Goal: Task Accomplishment & Management: Use online tool/utility

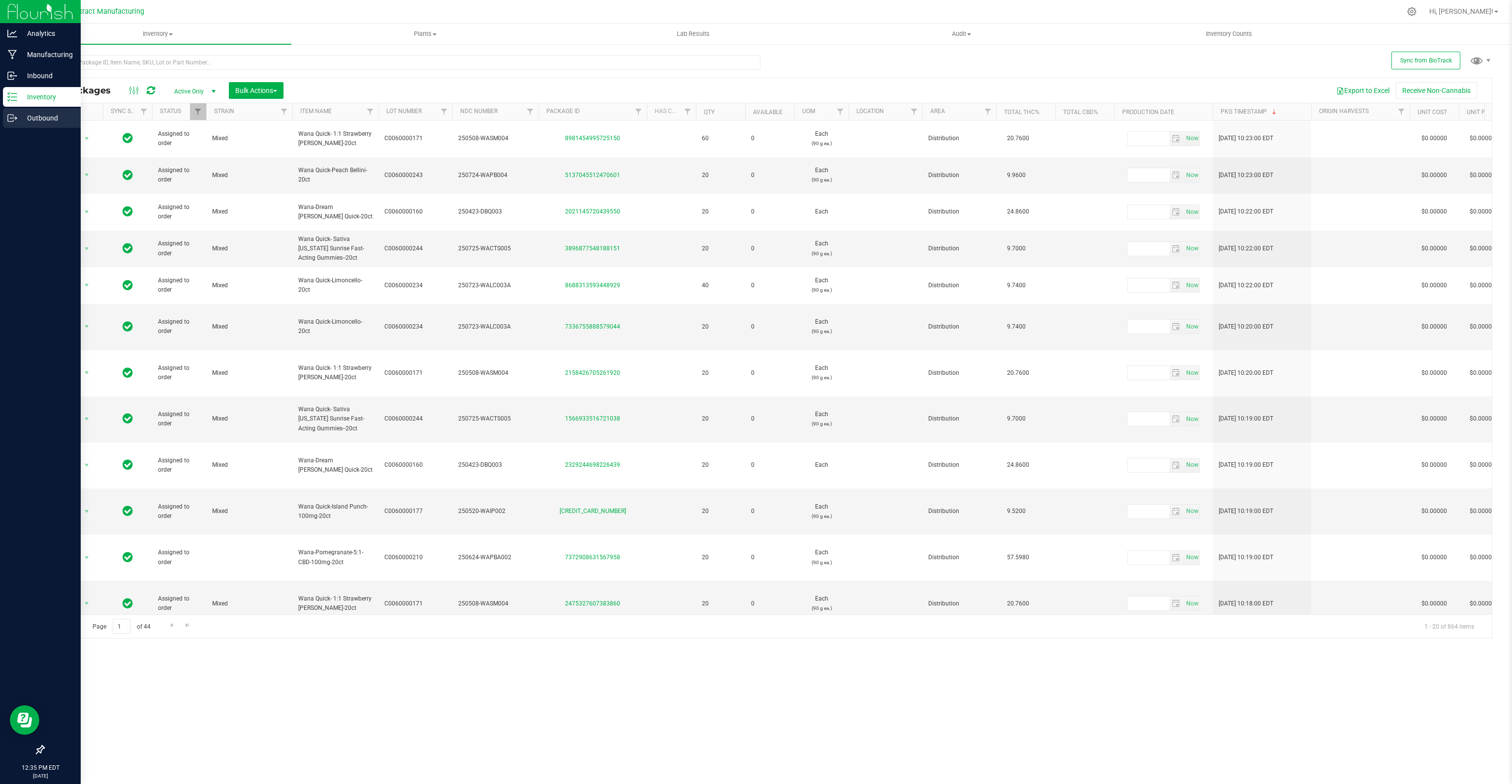
click at [33, 118] on p "Outbound" at bounding box center [47, 118] width 59 height 12
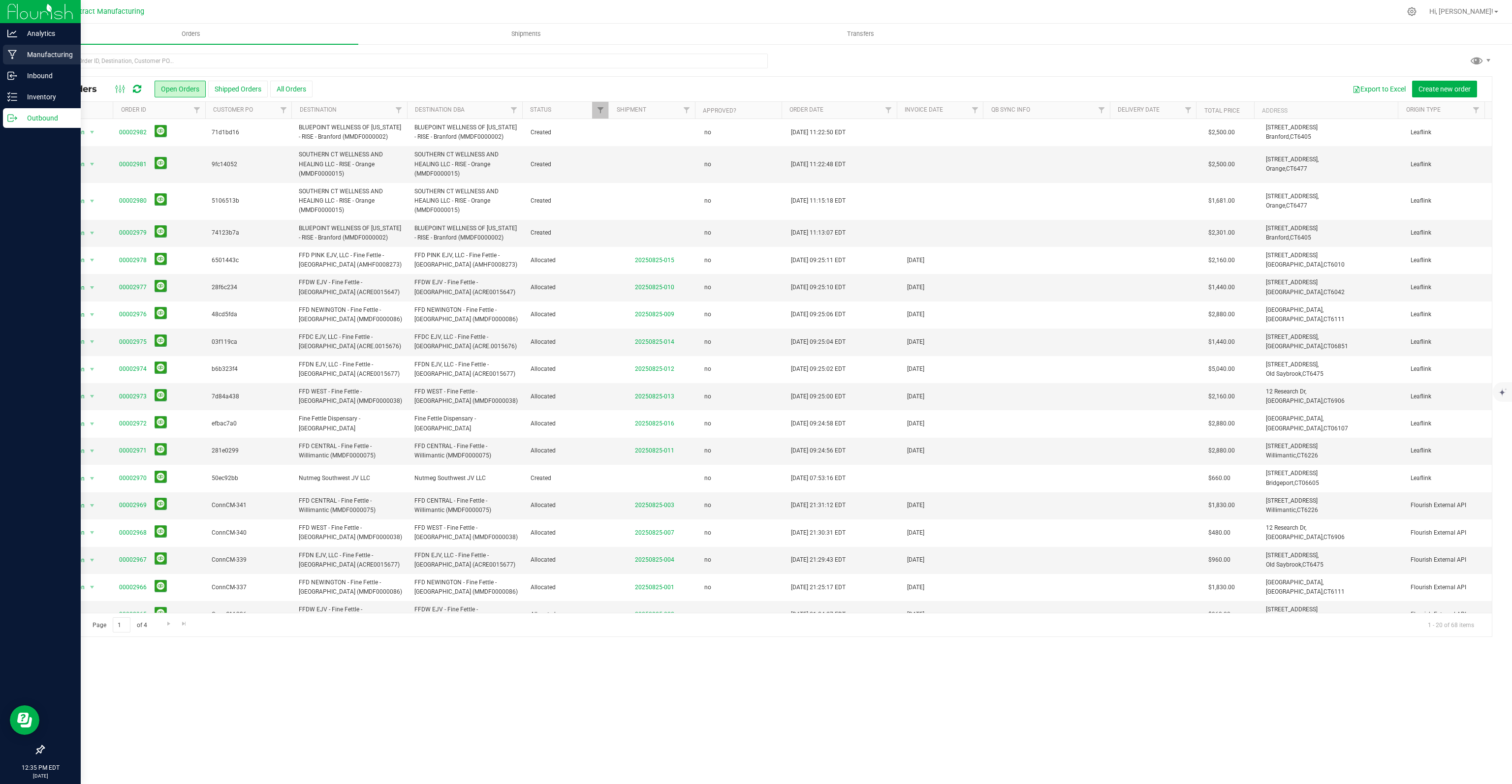
click at [51, 57] on p "Manufacturing" at bounding box center [47, 54] width 59 height 12
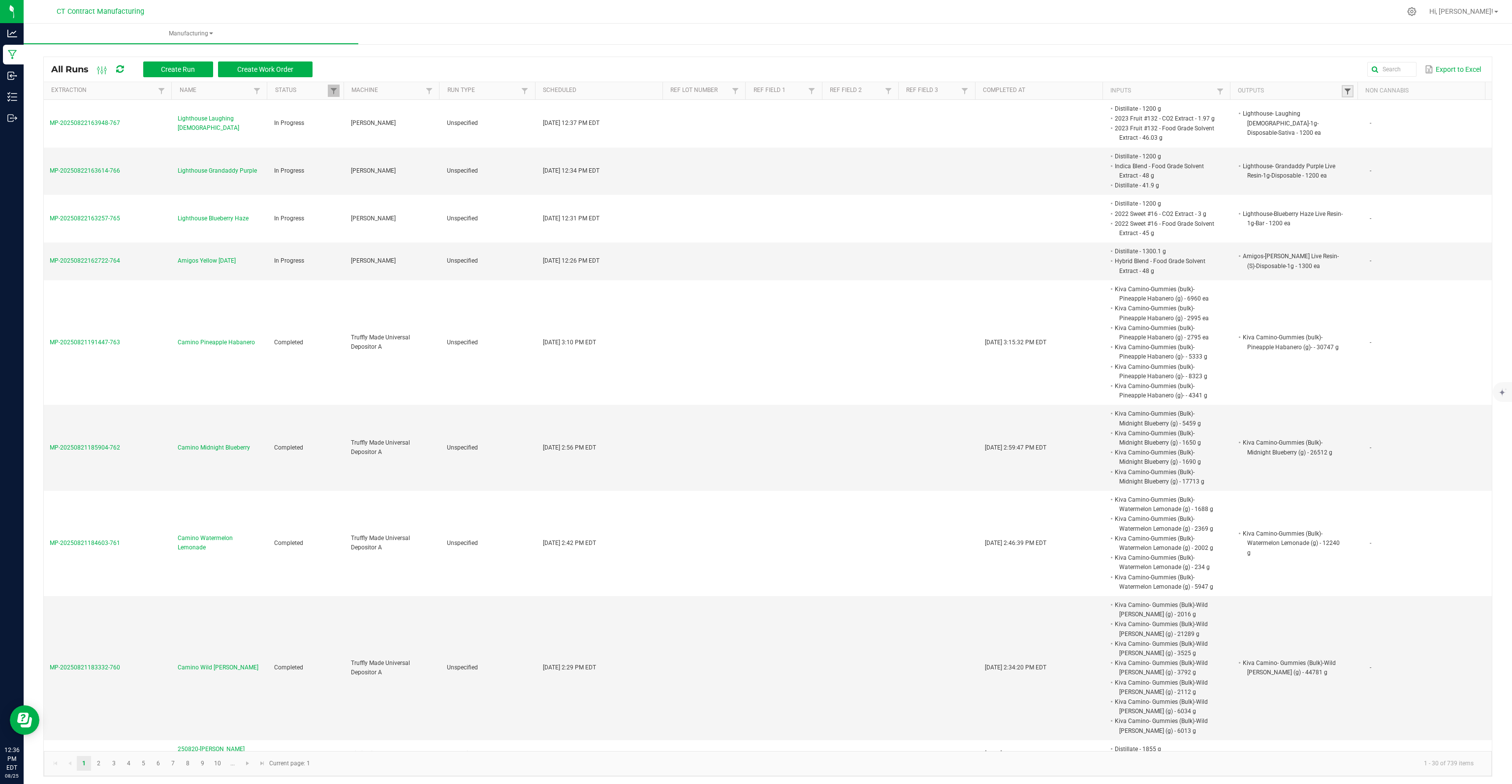
click at [1343, 93] on span at bounding box center [1347, 91] width 8 height 8
click at [1370, 110] on input "text" at bounding box center [1392, 111] width 102 height 15
type input "ff"
click button "Filter" at bounding box center [1418, 137] width 49 height 22
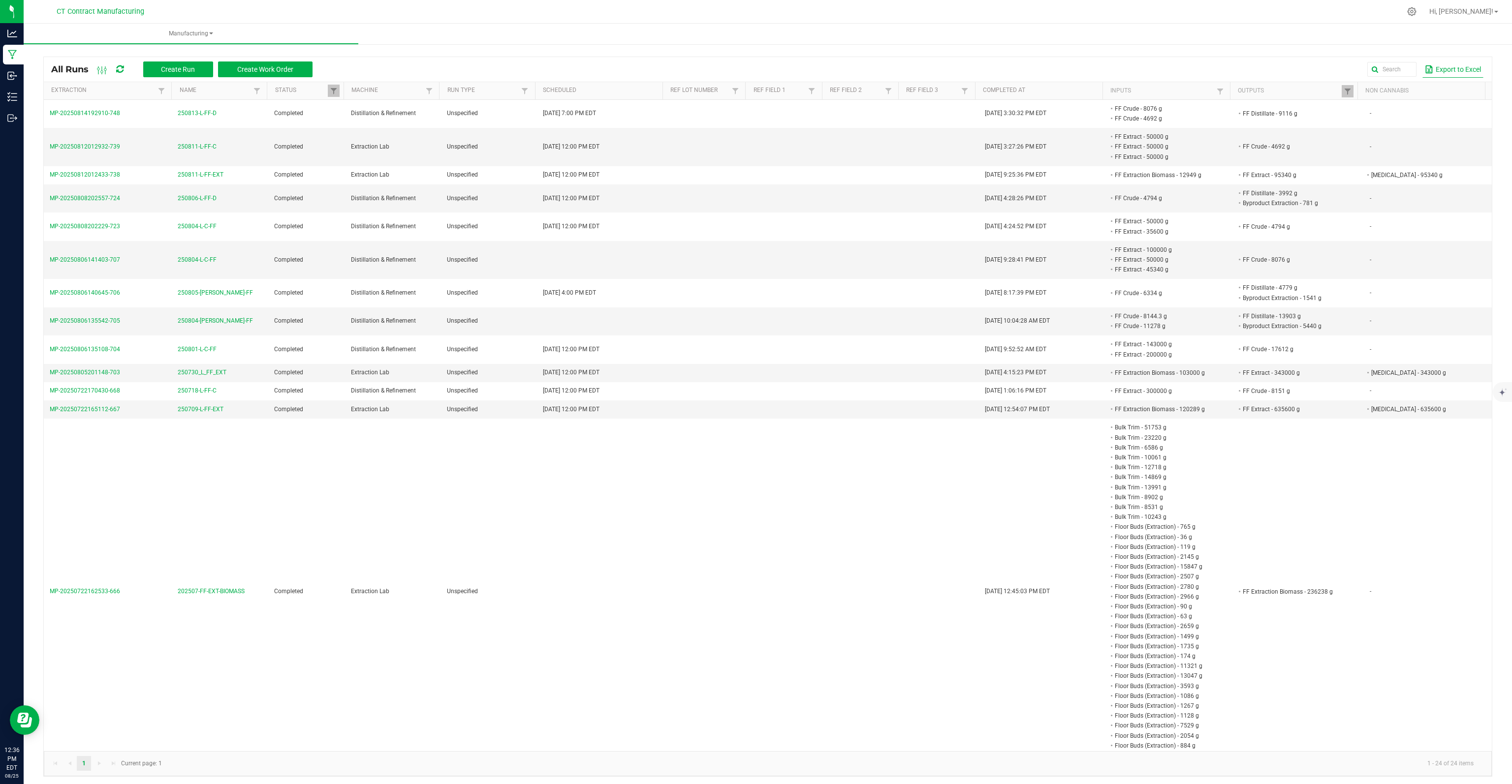
click at [1448, 69] on button "Export to Excel" at bounding box center [1453, 69] width 61 height 17
